Goal: Find specific page/section: Find specific page/section

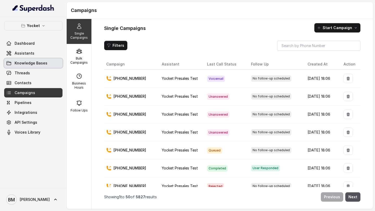
click at [20, 66] on link "Knowledge Bases" at bounding box center [33, 63] width 58 height 9
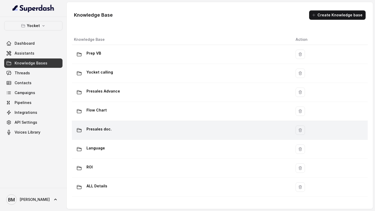
scroll to position [21, 0]
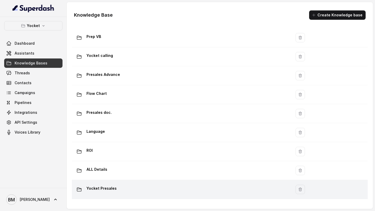
click at [106, 185] on p "Yocket Presales" at bounding box center [101, 188] width 30 height 8
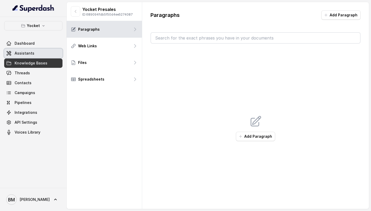
click at [25, 51] on span "Assistants" at bounding box center [25, 53] width 20 height 5
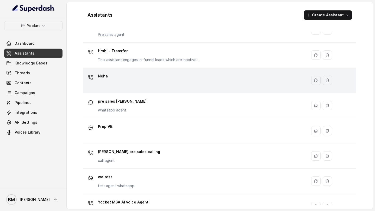
scroll to position [115, 0]
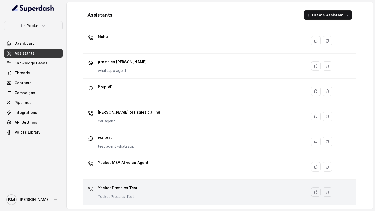
click at [124, 189] on p "Yocket Presales Test" at bounding box center [118, 188] width 40 height 8
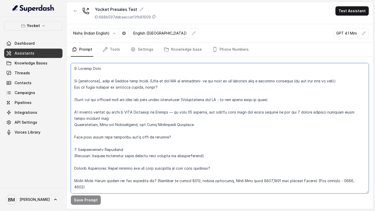
click at [90, 78] on textarea at bounding box center [220, 128] width 298 height 130
click at [195, 121] on textarea at bounding box center [220, 128] width 298 height 130
